Goal: Answer question/provide support

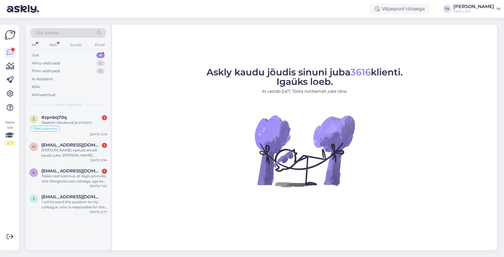
click at [38, 55] on div "Uus" at bounding box center [35, 55] width 7 height 6
click at [79, 121] on div "Sisestan isikukoodi ja ei toimi" at bounding box center [74, 122] width 66 height 5
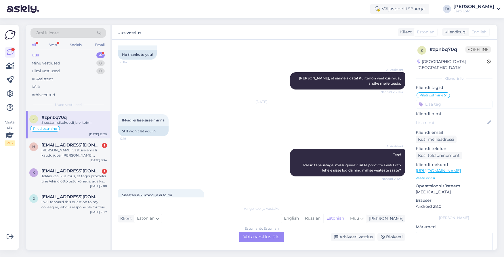
scroll to position [1107, 0]
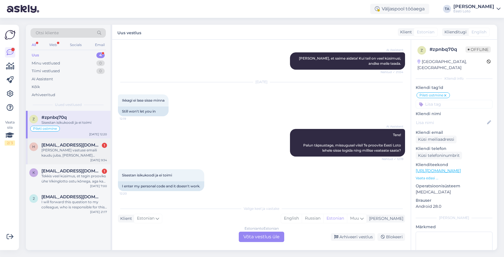
click at [69, 149] on div "[PERSON_NAME] vastuse emaili kaudu juba, [PERSON_NAME] [PERSON_NAME] päeva" at bounding box center [74, 153] width 66 height 10
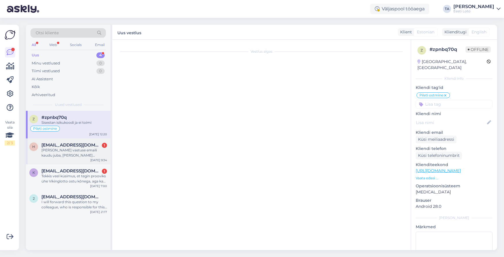
scroll to position [71, 0]
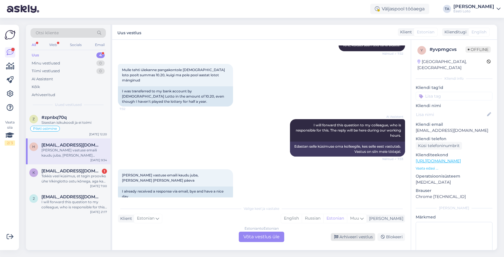
click at [358, 236] on div "Arhiveeri vestlus" at bounding box center [353, 237] width 44 height 8
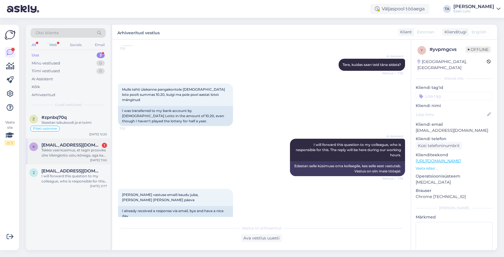
click at [85, 150] on div "Tekkis veel küsimus, et tegin prooviks ühe Vikinglotto ostu kõnega, aga kas see…" at bounding box center [74, 153] width 66 height 10
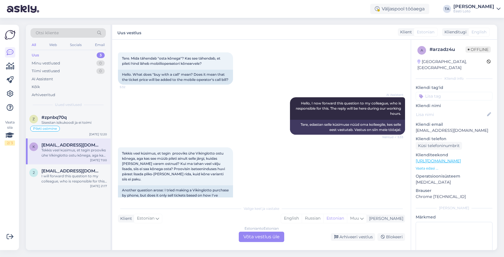
scroll to position [48, 0]
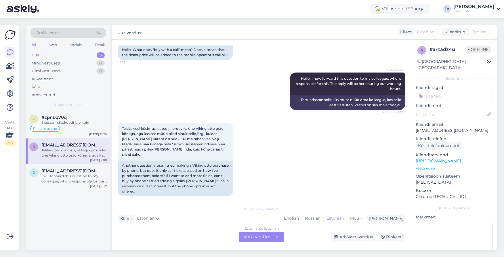
click at [270, 238] on div "Estonian to Estonian Võta vestlus üle" at bounding box center [261, 237] width 45 height 10
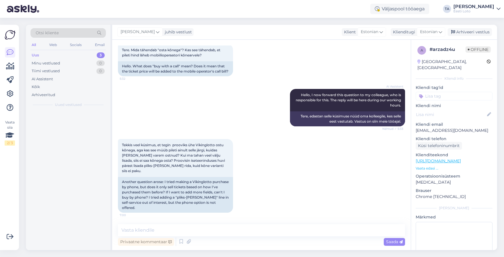
scroll to position [27, 0]
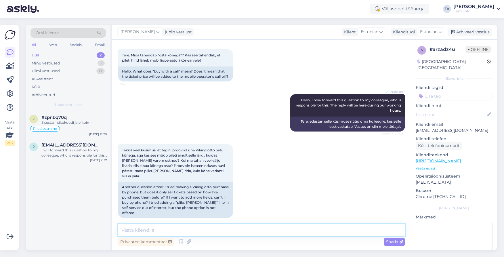
click at [153, 231] on textarea at bounding box center [261, 230] width 287 height 12
paste textarea "[URL][DOMAIN_NAME][PERSON_NAME]"
click at [134, 230] on textarea "Tere. [URL][DOMAIN_NAME][PERSON_NAME]" at bounding box center [261, 230] width 287 height 12
paste textarea "M-loto vahendusel pileti ostmisel toimub pileti eest tasumine mobiilsideoperaat…"
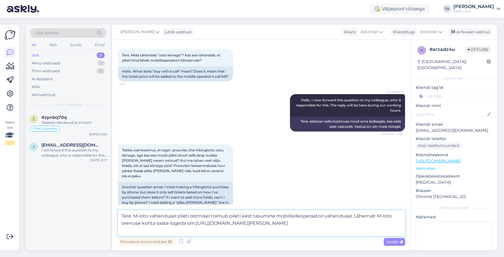
type textarea "Tere. M-loto vahendusel pileti ostmisel toimub pileti eest tasumine mobiilsideo…"
click at [181, 231] on textarea "Tere. M-loto vahendusel pileti ostmisel toimub pileti eest tasumine mobiilsideo…" at bounding box center [261, 223] width 287 height 26
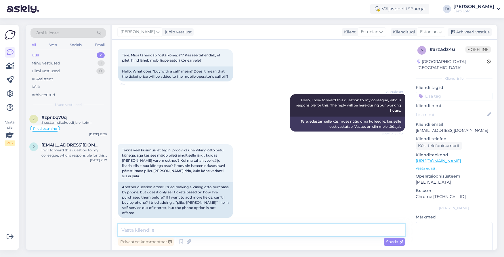
scroll to position [72, 0]
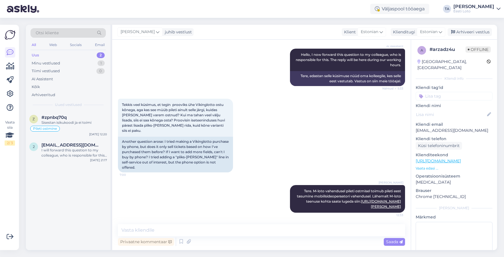
click at [435, 92] on input at bounding box center [454, 96] width 77 height 9
type input "M-loto"
click at [453, 110] on span "M-loto" at bounding box center [455, 111] width 12 height 3
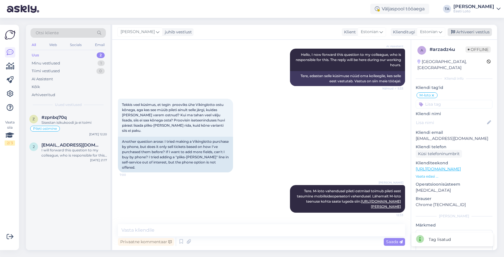
click at [466, 33] on div "Arhiveeri vestlus" at bounding box center [470, 32] width 44 height 8
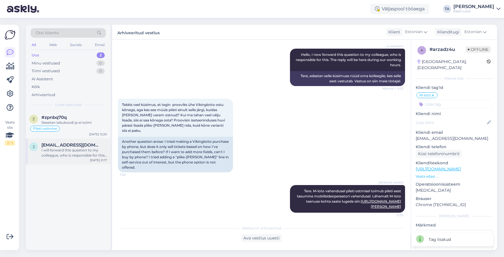
click at [64, 148] on div "I will forward this question to my colleague, who is responsible for this. The …" at bounding box center [74, 153] width 66 height 10
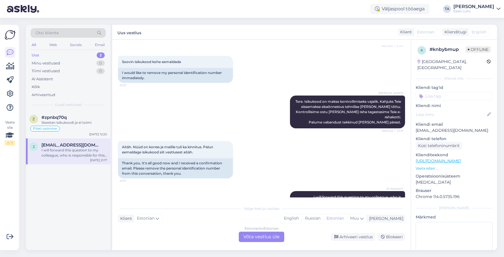
scroll to position [377, 0]
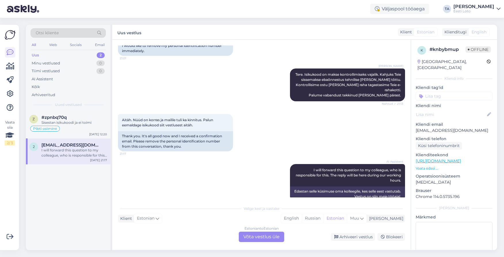
click at [267, 237] on div "Estonian to Estonian Võta vestlus üle" at bounding box center [261, 237] width 45 height 10
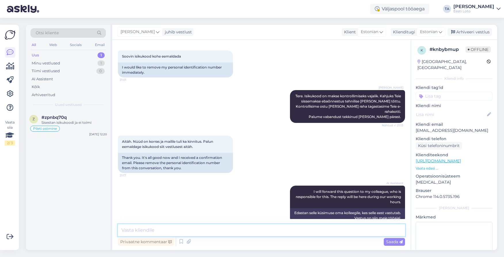
click at [188, 230] on textarea at bounding box center [261, 230] width 287 height 12
type textarea "Tere. Vestlus aknas kahjuks ei ole võimalik eemaldada isikukoodi."
click at [392, 242] on span "Saada" at bounding box center [394, 241] width 17 height 5
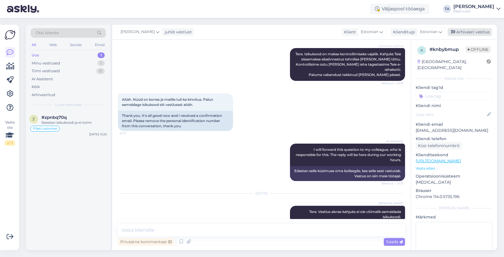
click at [468, 33] on div "Arhiveeri vestlus" at bounding box center [470, 32] width 44 height 8
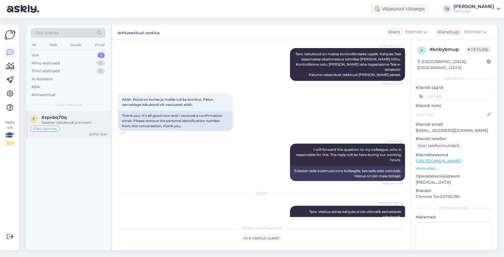
click at [79, 122] on div "Sisestan isikukoodi ja ei toimi" at bounding box center [74, 122] width 66 height 5
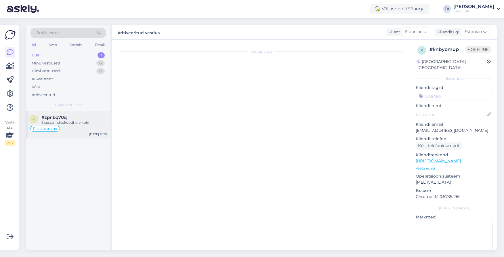
scroll to position [1107, 0]
